Goal: Task Accomplishment & Management: Use online tool/utility

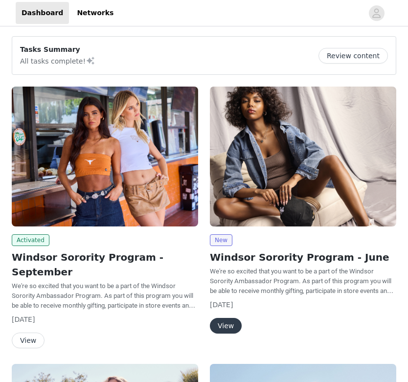
click at [30, 332] on button "View" at bounding box center [28, 340] width 33 height 16
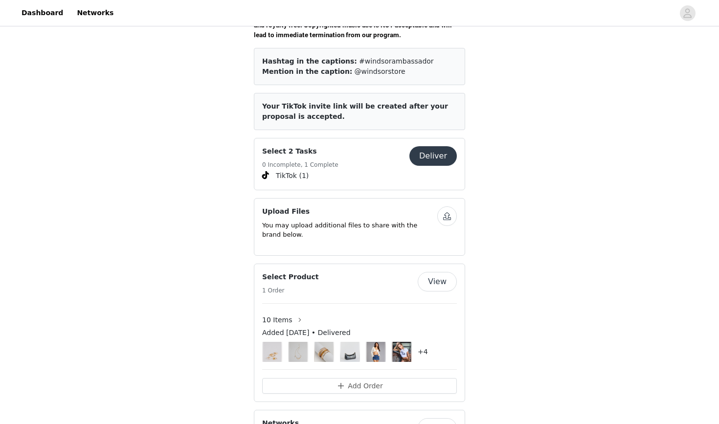
scroll to position [265, 0]
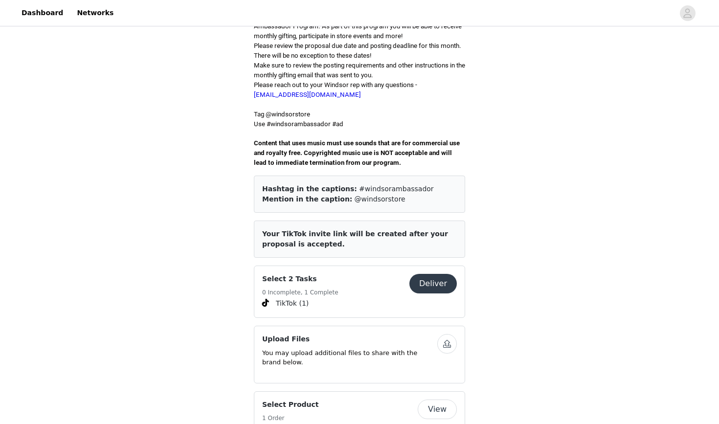
click at [407, 274] on button "Deliver" at bounding box center [432, 284] width 47 height 20
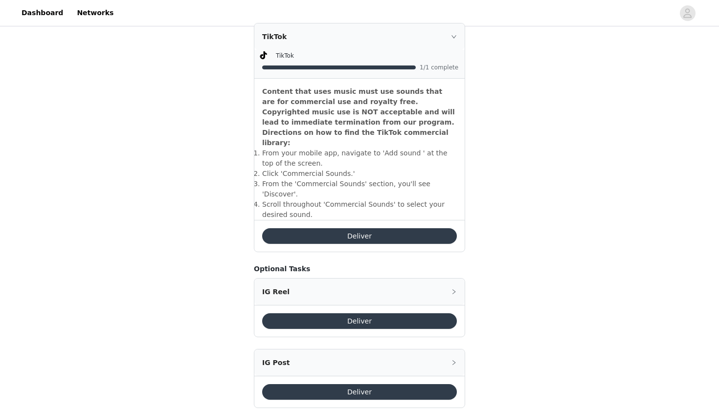
scroll to position [288, 0]
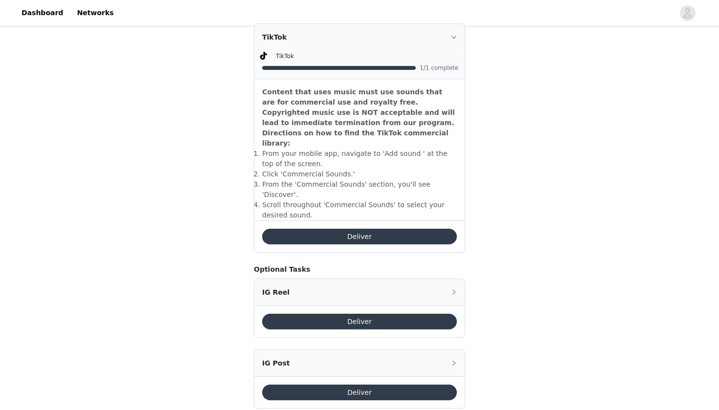
click at [287, 381] on button "Deliver" at bounding box center [359, 393] width 195 height 16
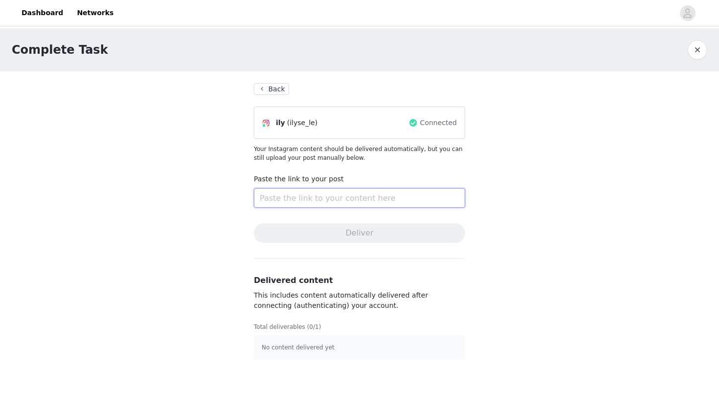
click at [291, 195] on input "text" at bounding box center [359, 198] width 211 height 20
paste input "[URL][DOMAIN_NAME]"
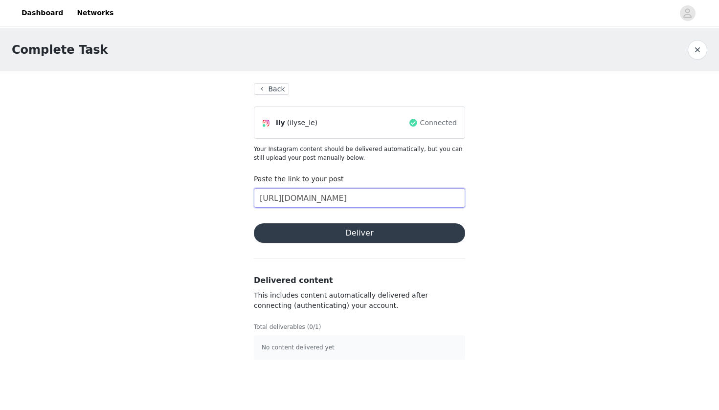
type input "[URL][DOMAIN_NAME]"
click at [307, 231] on button "Deliver" at bounding box center [359, 233] width 211 height 20
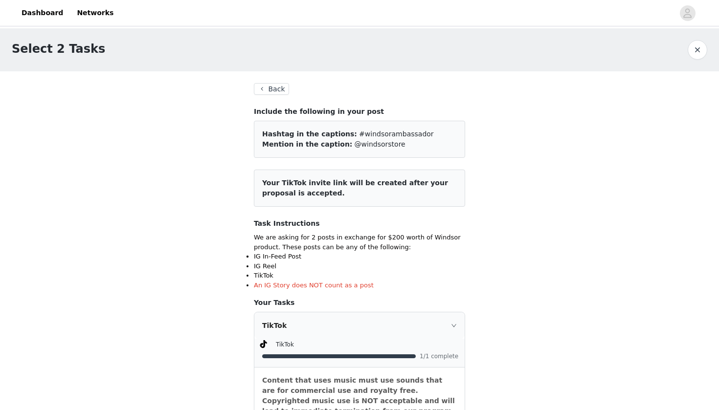
click at [262, 89] on button "Back" at bounding box center [271, 89] width 35 height 12
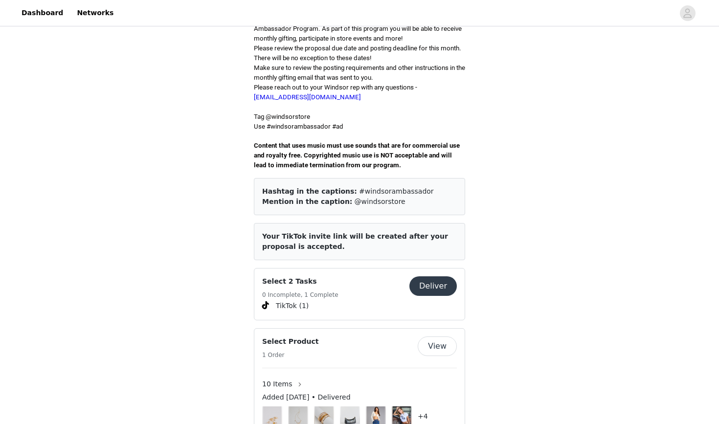
scroll to position [257, 0]
